Goal: Information Seeking & Learning: Find specific page/section

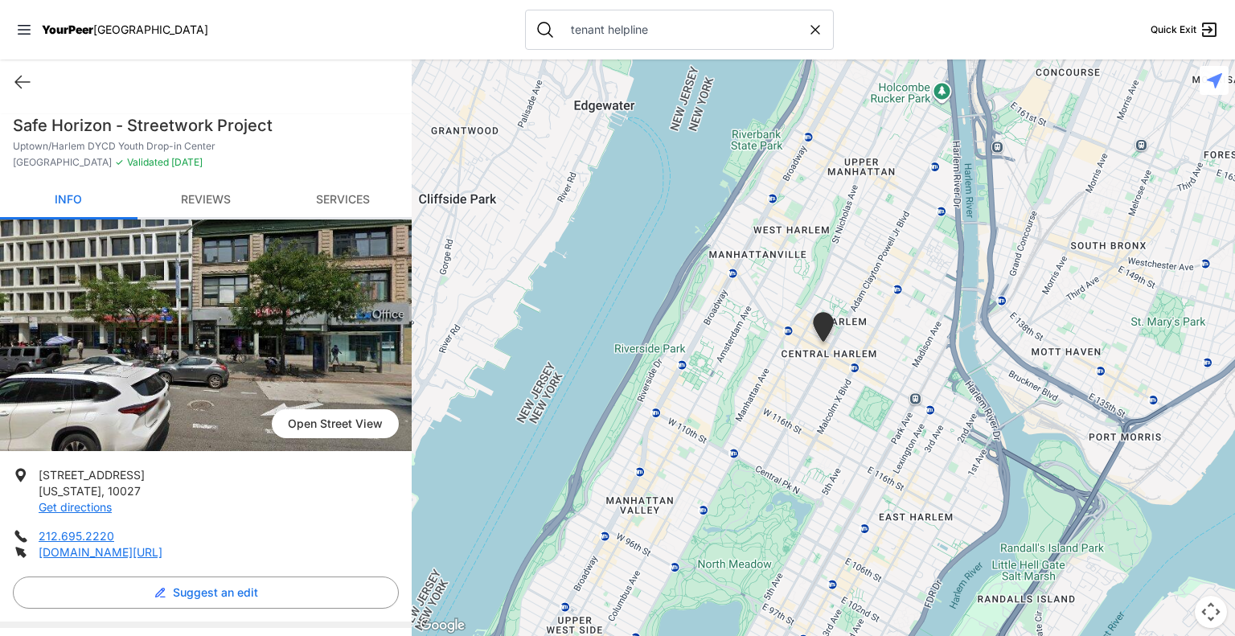
click at [379, 38] on nav "YourPeer NYC tenant helpline Quick Exit" at bounding box center [617, 29] width 1235 height 59
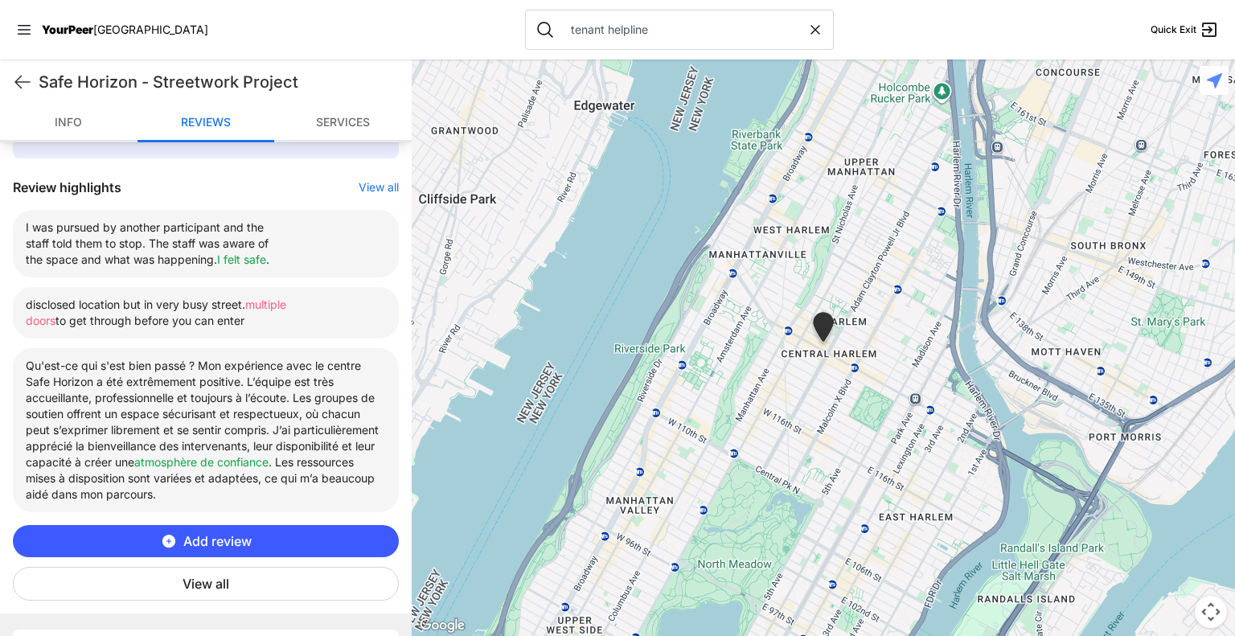
scroll to position [555, 0]
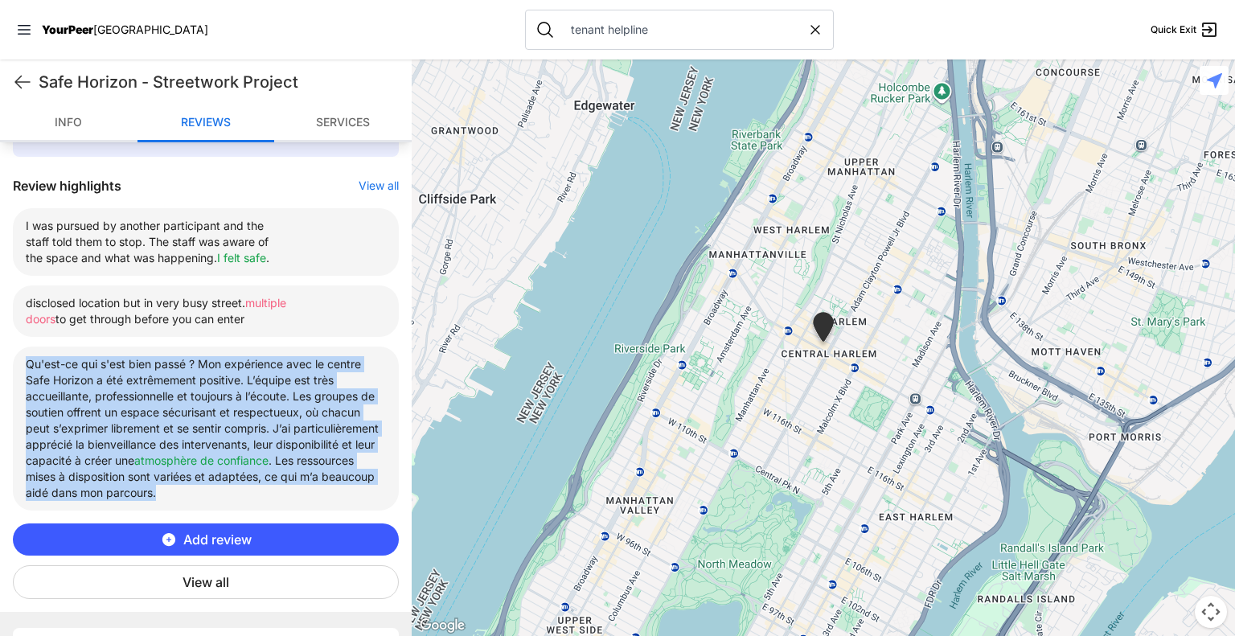
drag, startPoint x: 27, startPoint y: 366, endPoint x: 334, endPoint y: 506, distance: 338.5
click at [334, 506] on li "Qu'est-ce qui s'est bien passé ? Mon expérience avec le centre Safe Horizon a é…" at bounding box center [206, 428] width 386 height 164
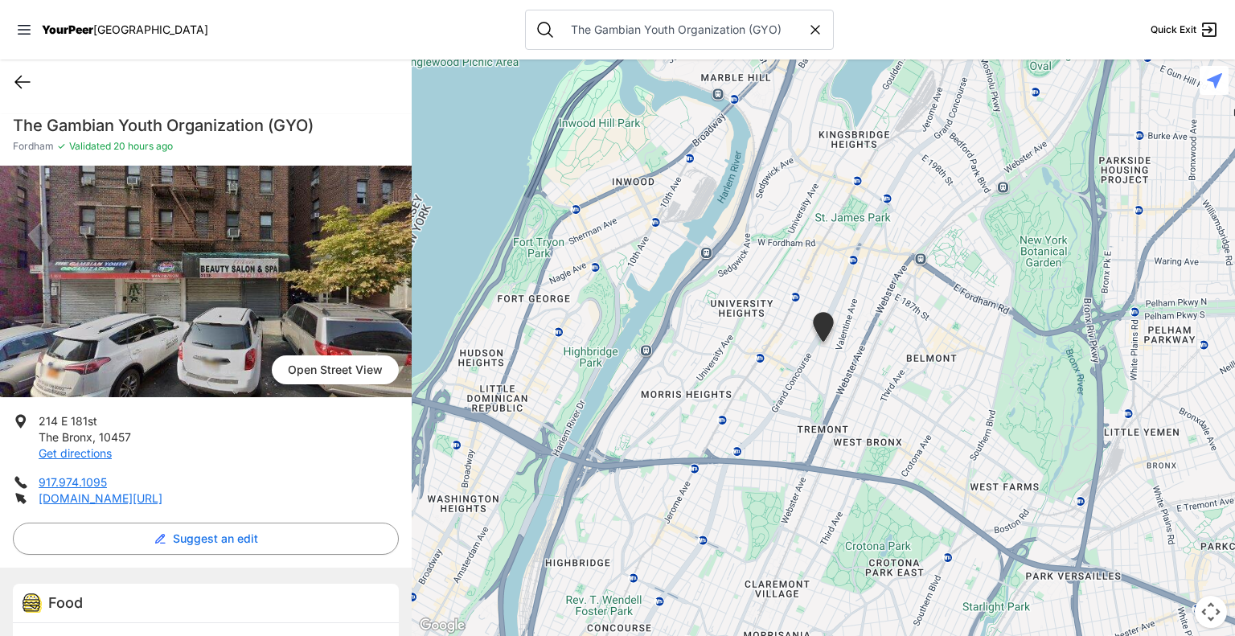
click at [25, 82] on icon at bounding box center [22, 82] width 14 height 12
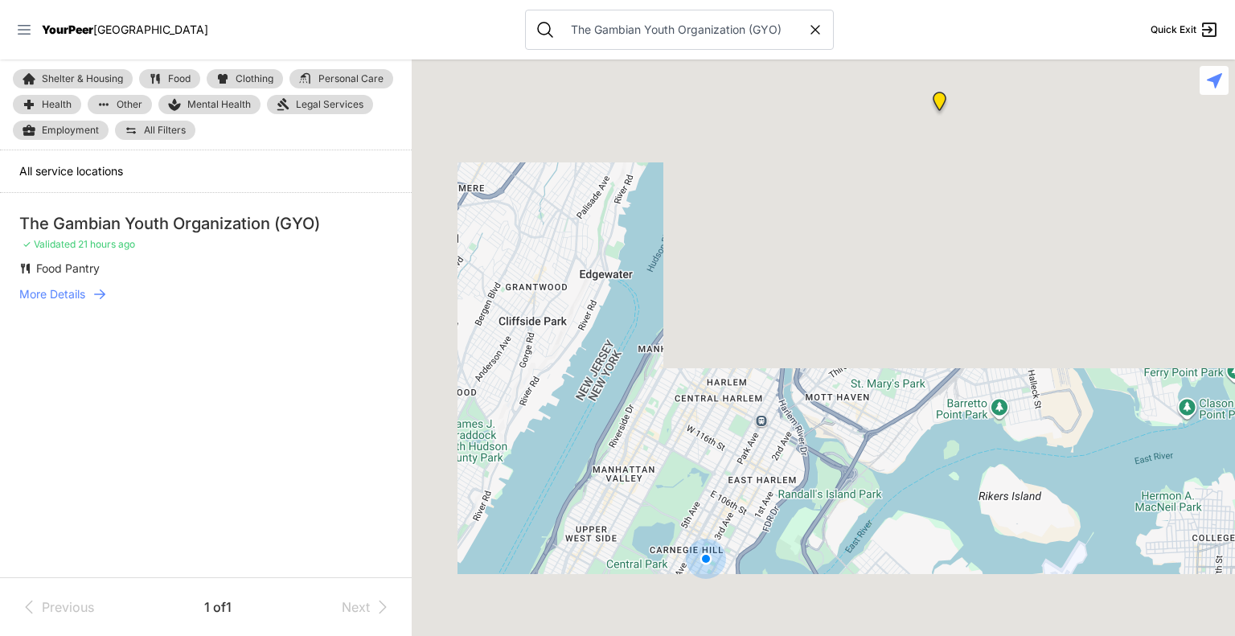
click at [20, 28] on icon at bounding box center [24, 30] width 16 height 16
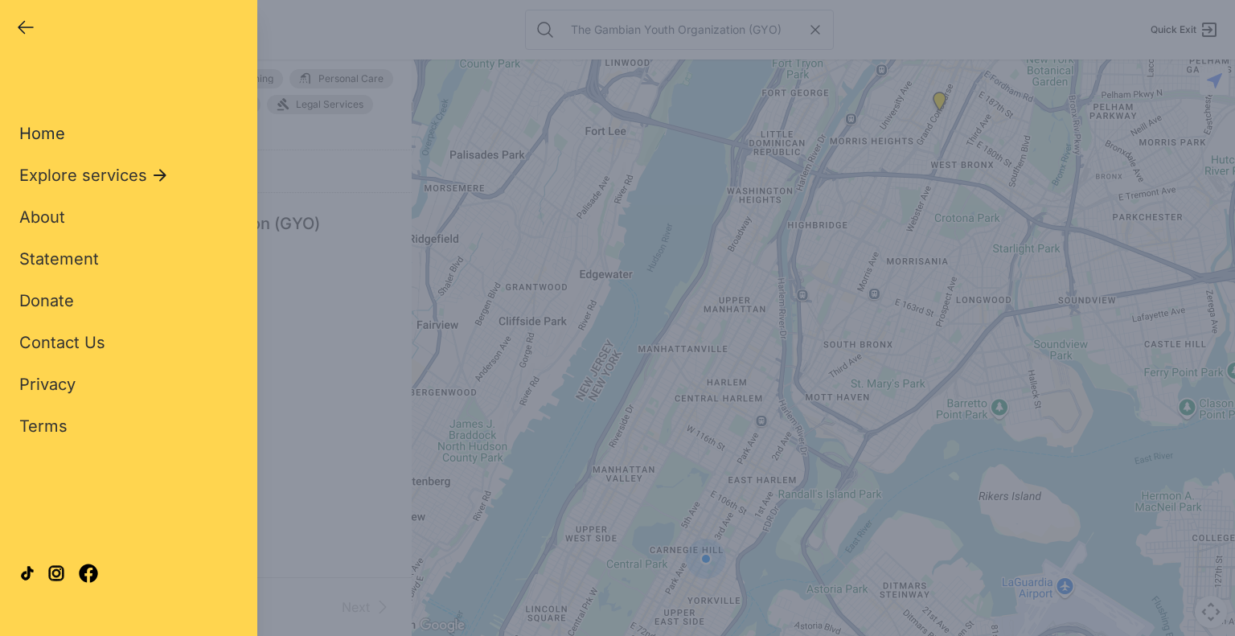
click at [35, 137] on span "Home" at bounding box center [42, 133] width 46 height 19
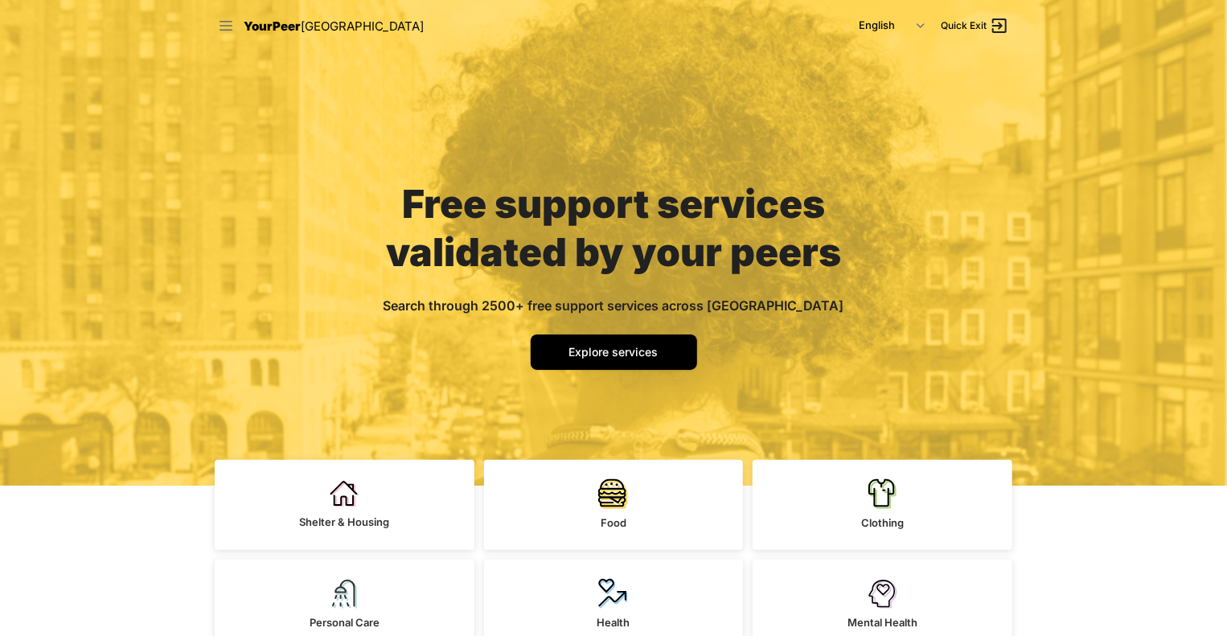
click at [218, 26] on icon at bounding box center [226, 26] width 16 height 16
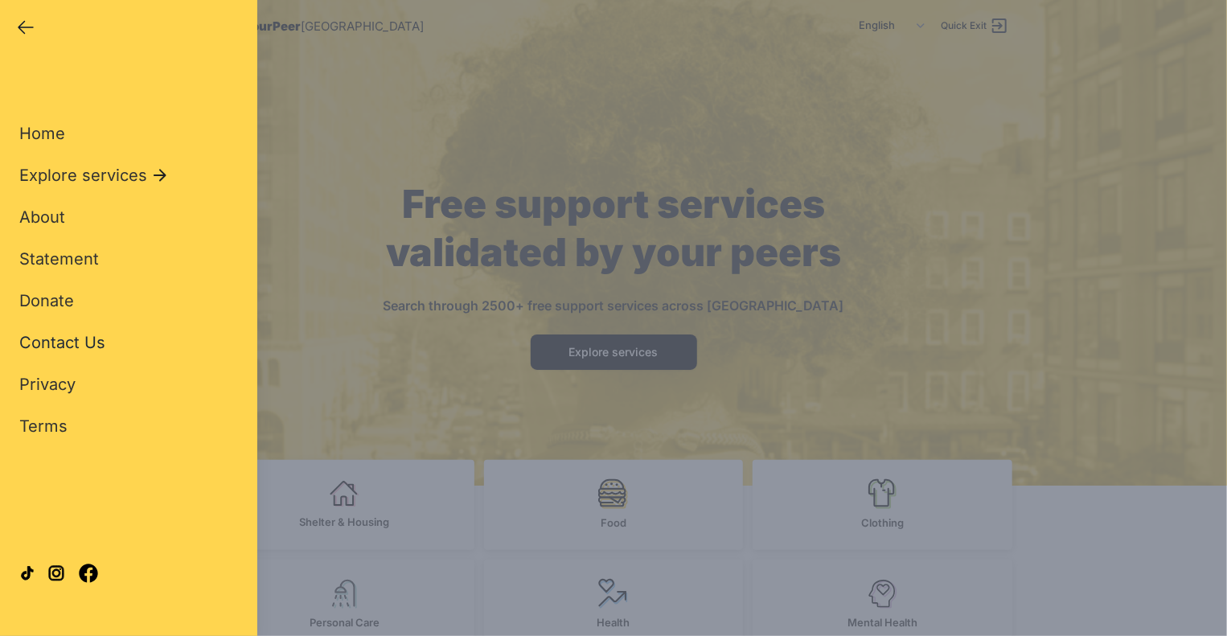
click at [80, 342] on span "Contact Us" at bounding box center [62, 342] width 86 height 19
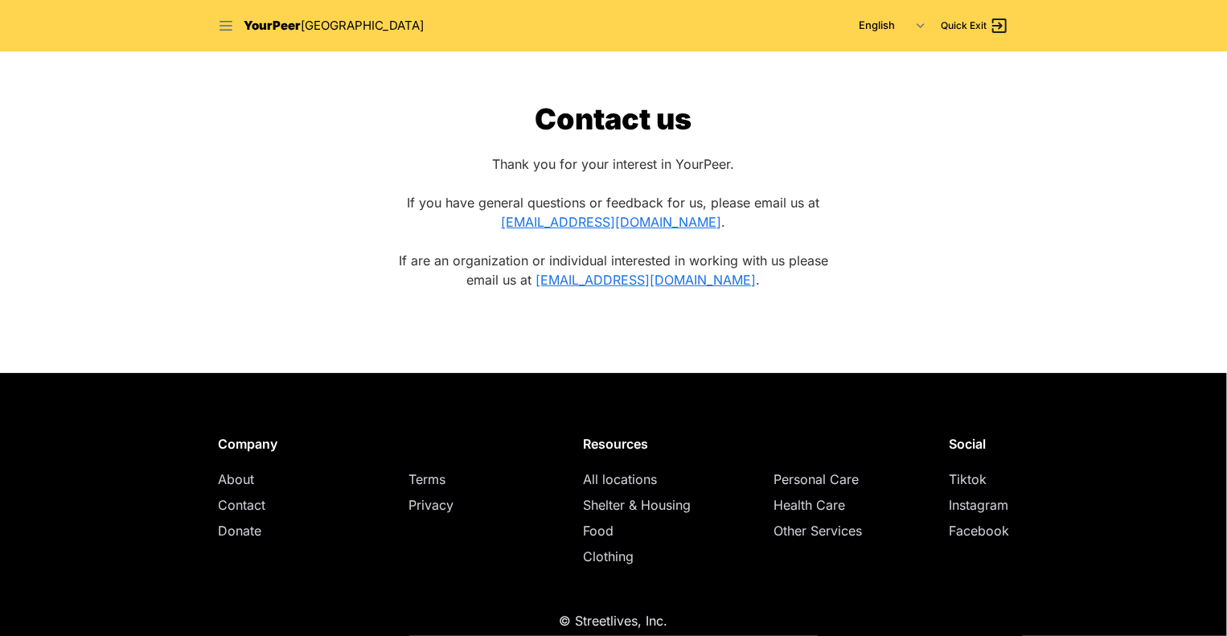
click at [225, 28] on icon at bounding box center [226, 26] width 16 height 16
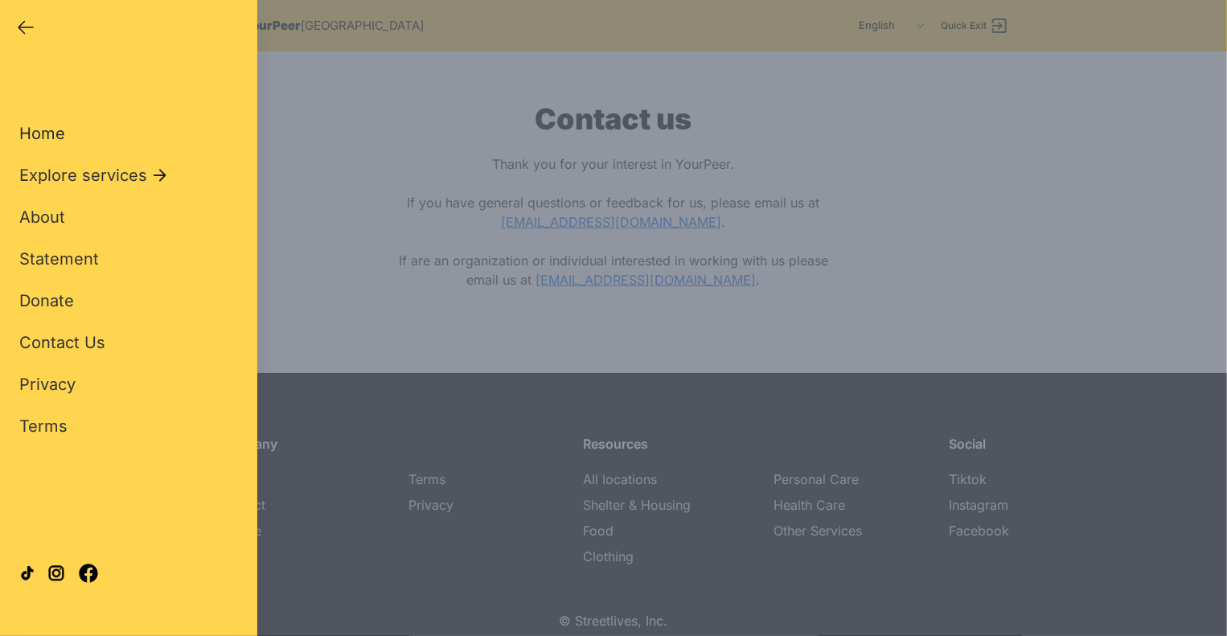
click at [44, 133] on span "Home" at bounding box center [42, 133] width 46 height 19
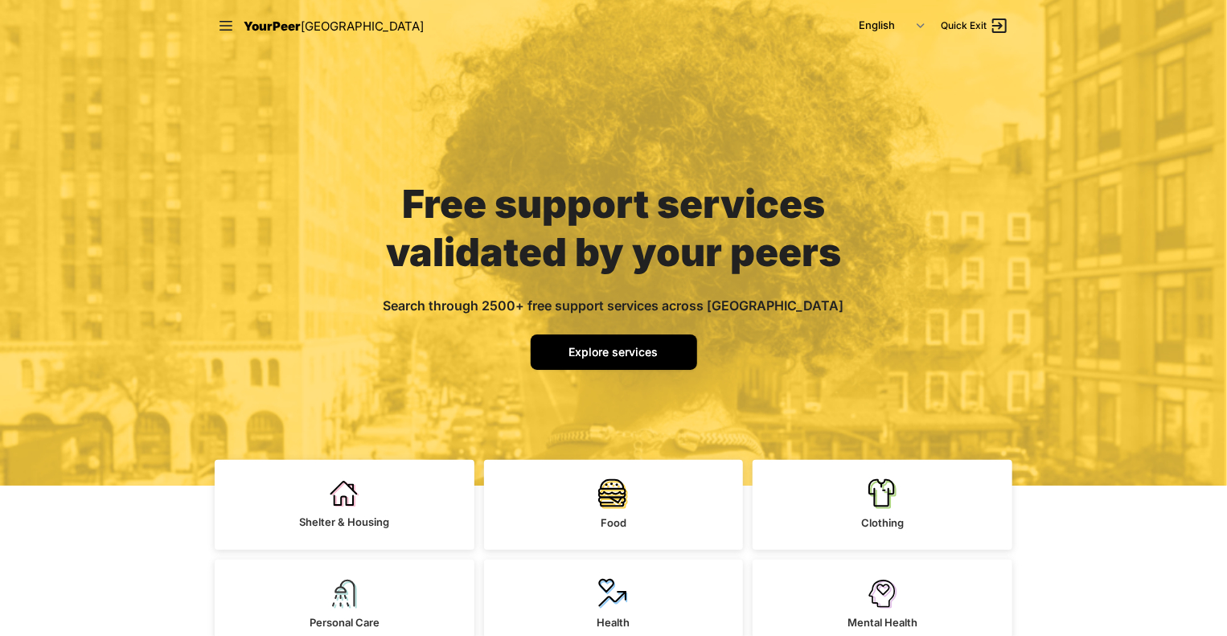
click at [637, 350] on span "Explore services" at bounding box center [613, 352] width 89 height 14
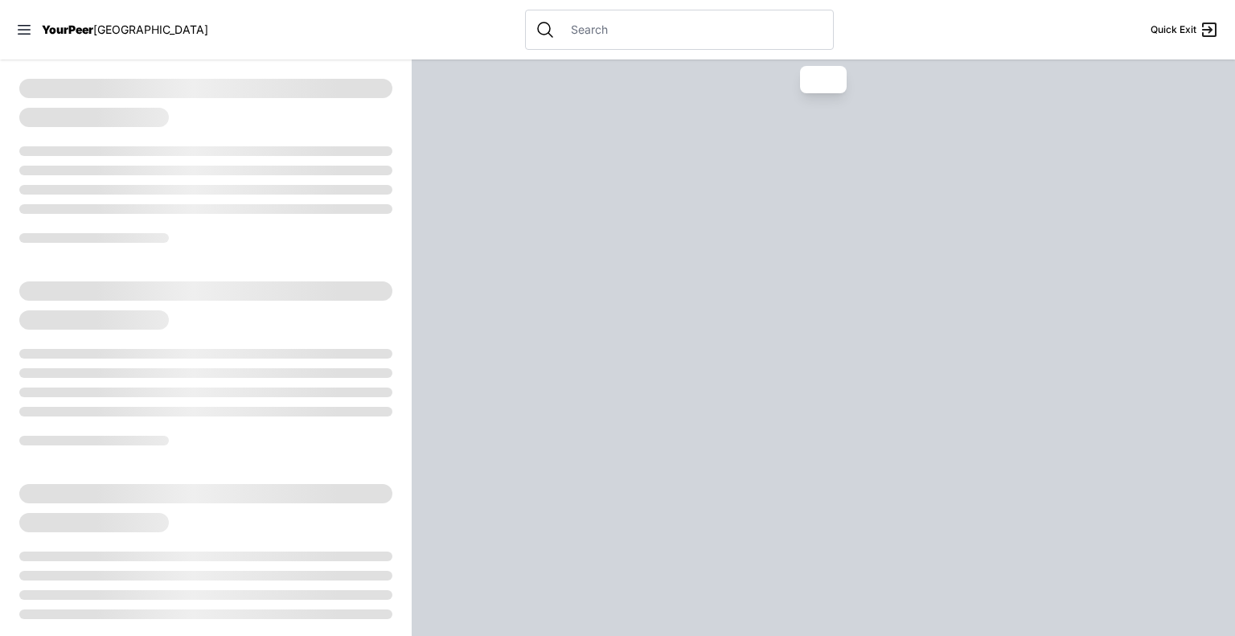
select select "recentlyUpdated"
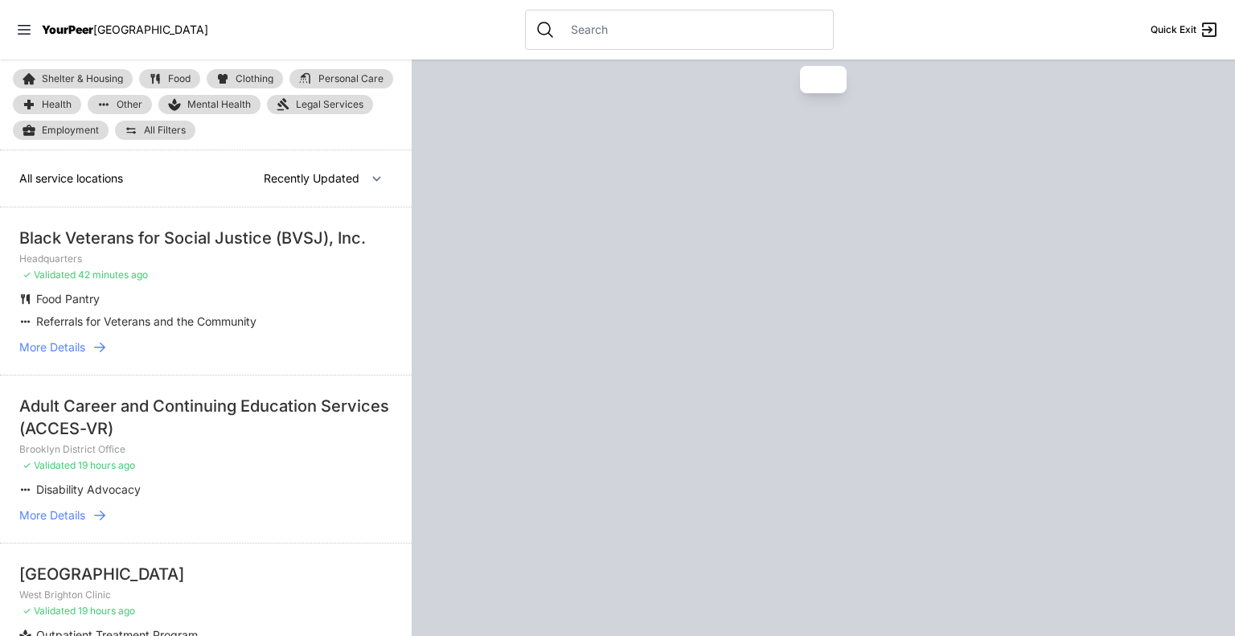
click at [561, 34] on input "text" at bounding box center [692, 30] width 262 height 16
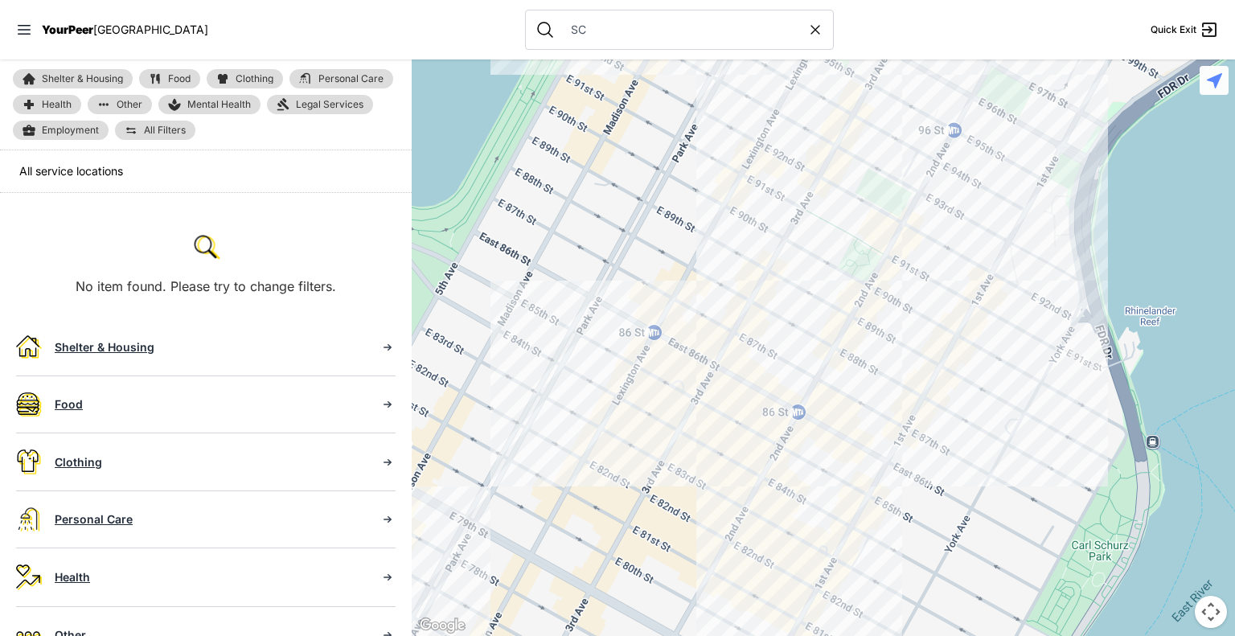
type input "S"
select select "recentlyUpdated"
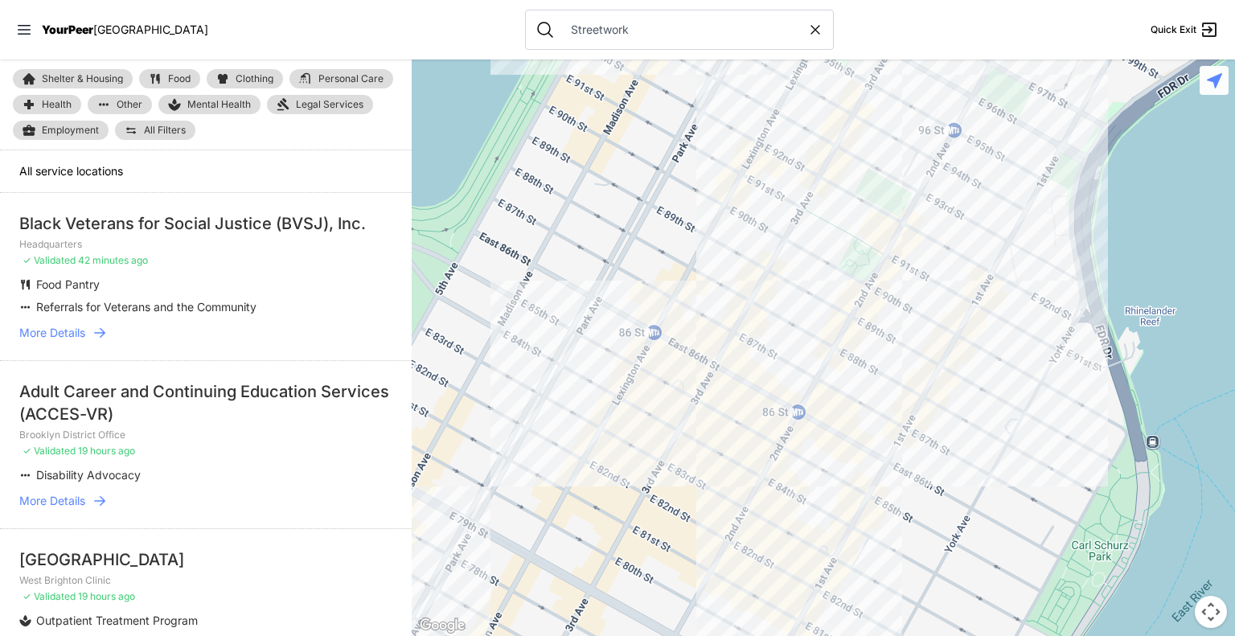
type input "Streetwork"
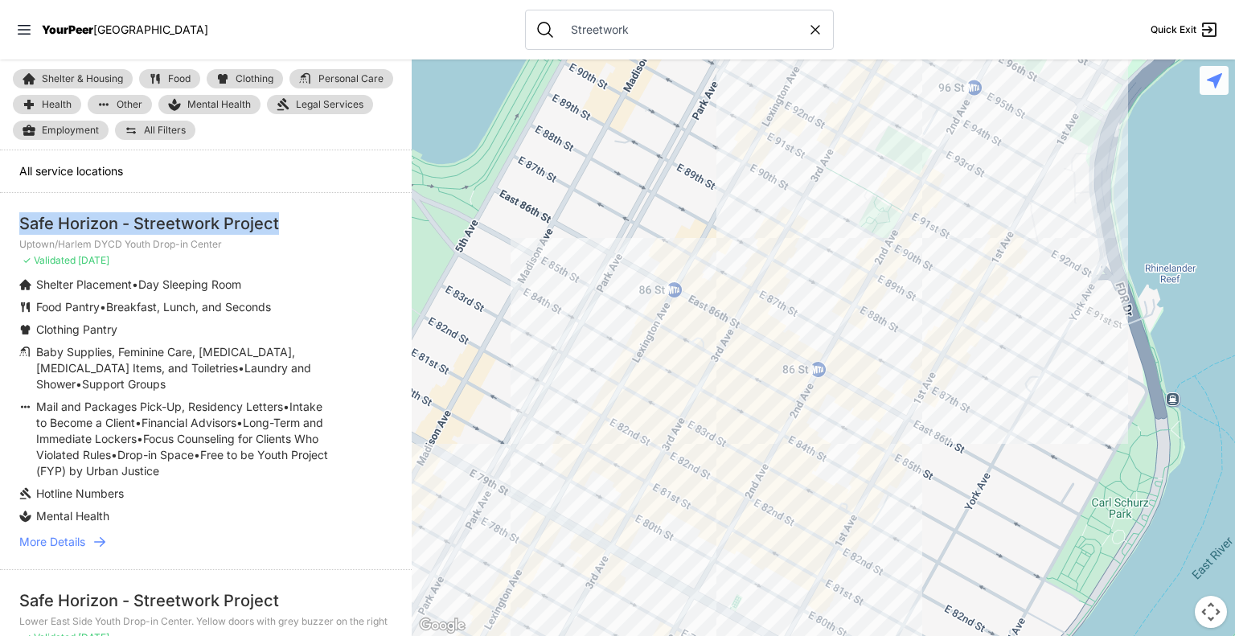
drag, startPoint x: 20, startPoint y: 218, endPoint x: 280, endPoint y: 223, distance: 259.7
click at [280, 223] on div "Safe Horizon - Streetwork Project" at bounding box center [205, 223] width 373 height 23
copy div "Safe Horizon - Streetwork Project"
